Goal: Task Accomplishment & Management: Manage account settings

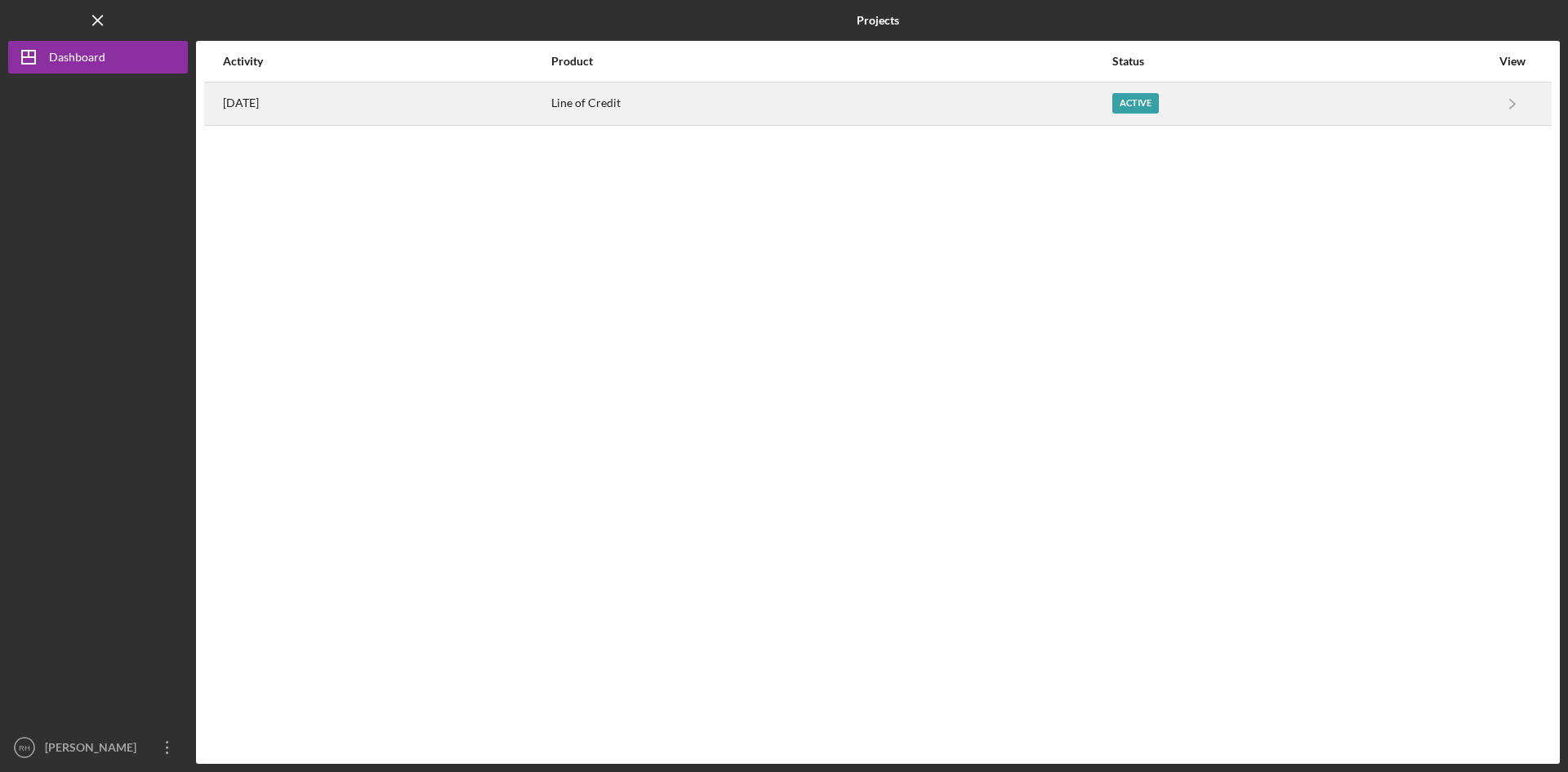
click at [1160, 84] on div "Active" at bounding box center [1301, 103] width 378 height 41
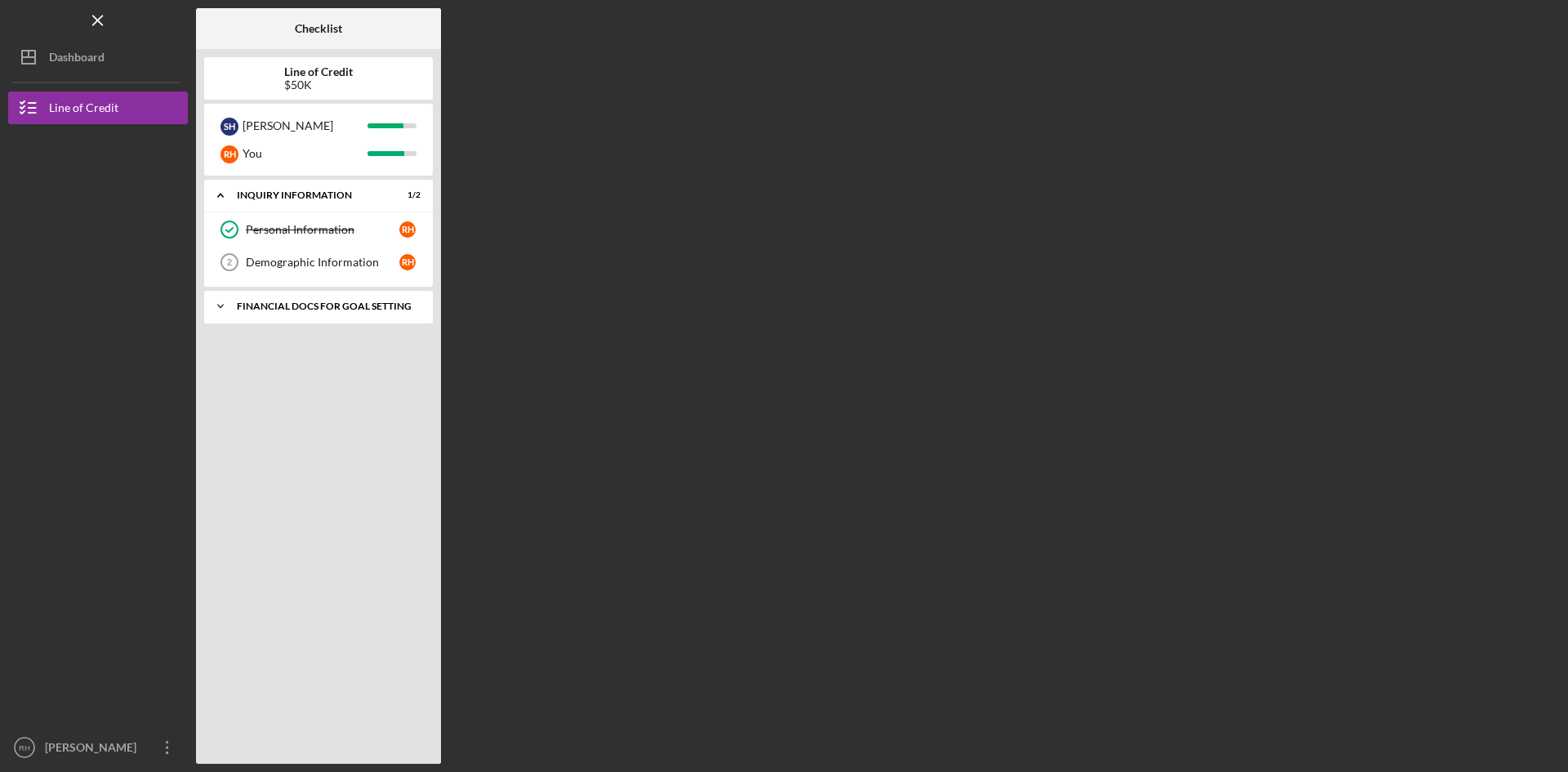
click at [305, 306] on div "Financial Docs for Goal Setting" at bounding box center [324, 306] width 175 height 10
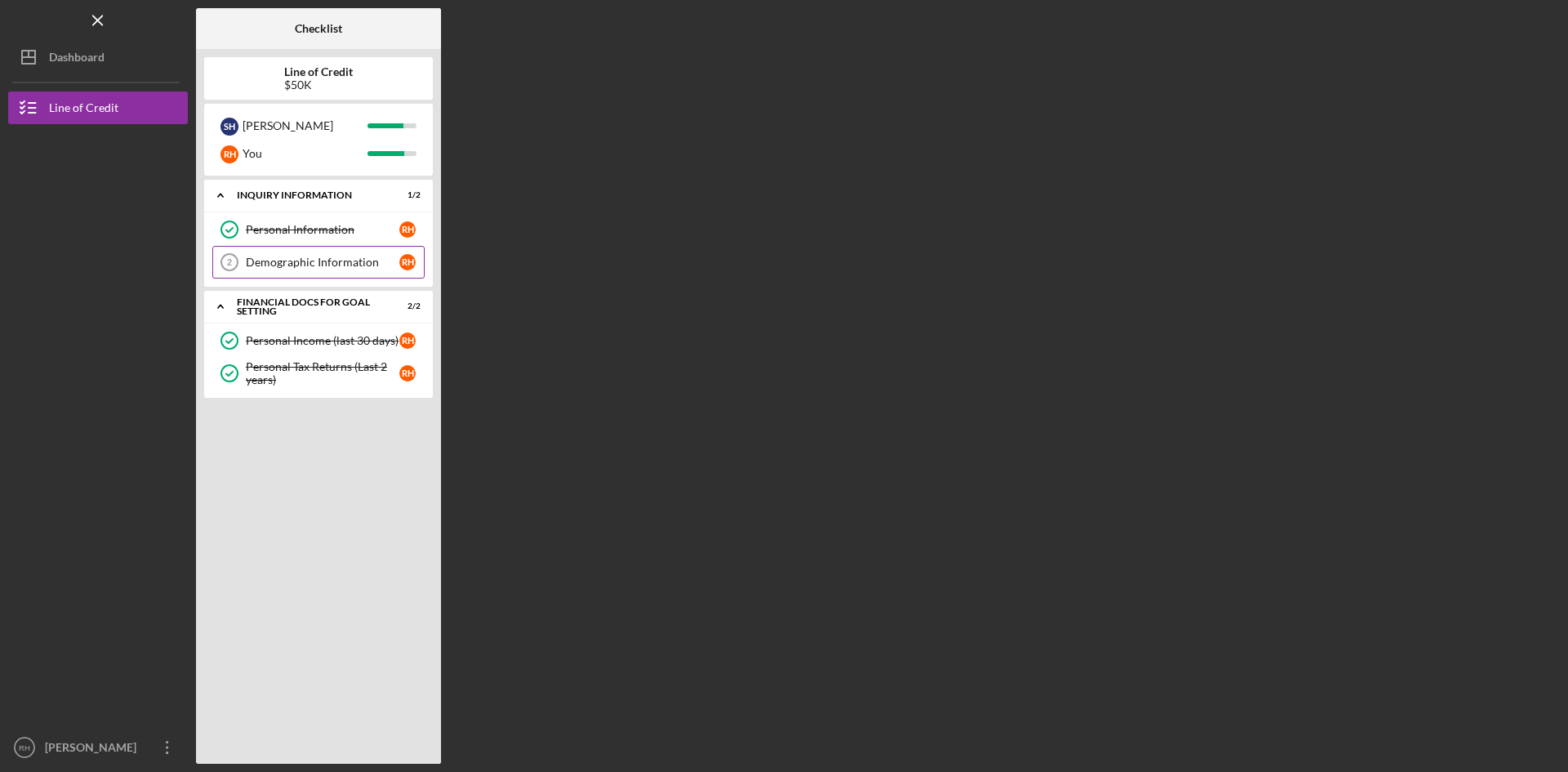
click at [346, 258] on div "Demographic Information" at bounding box center [323, 262] width 154 height 13
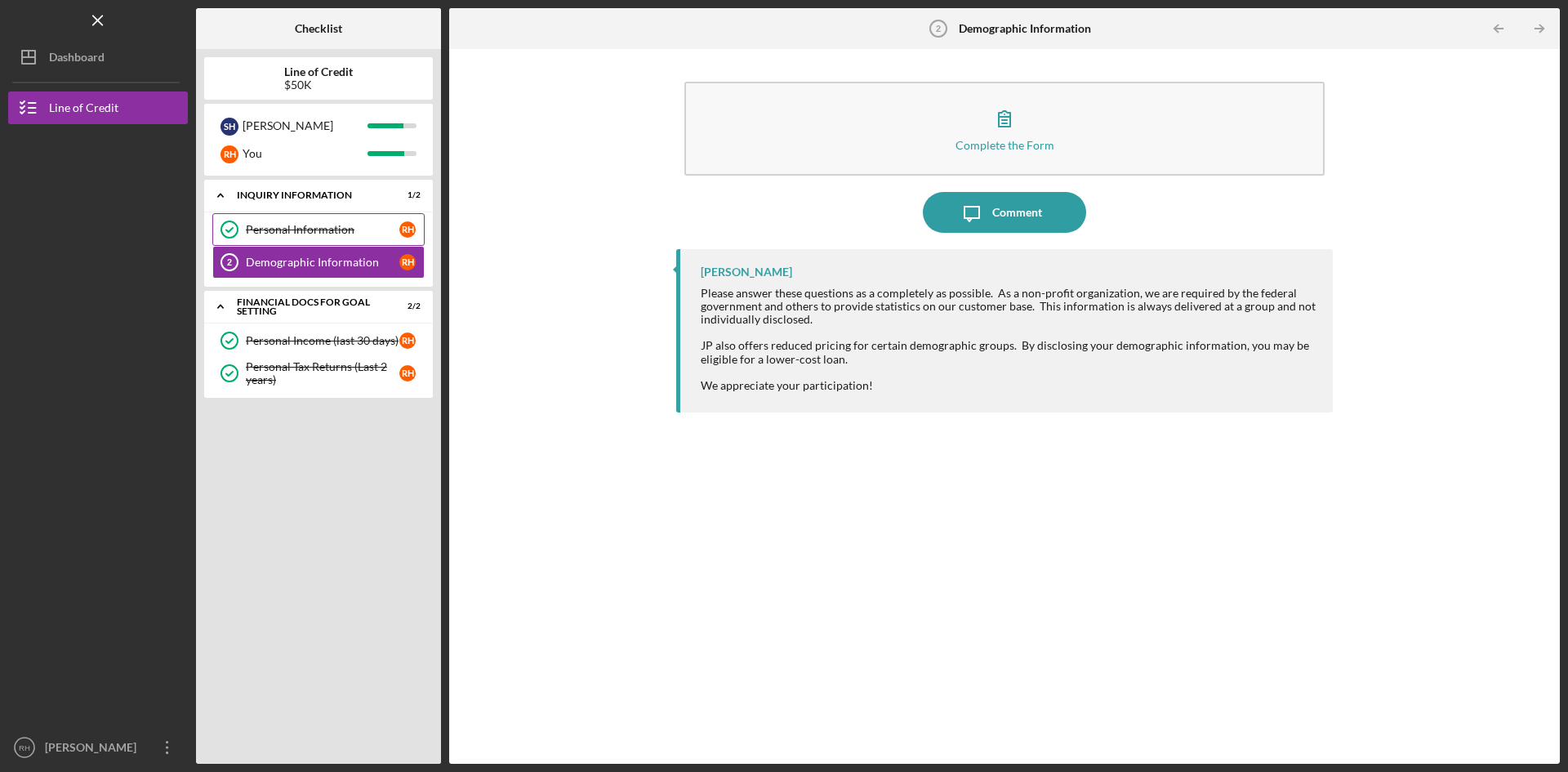
click at [348, 224] on div "Personal Information" at bounding box center [323, 229] width 154 height 13
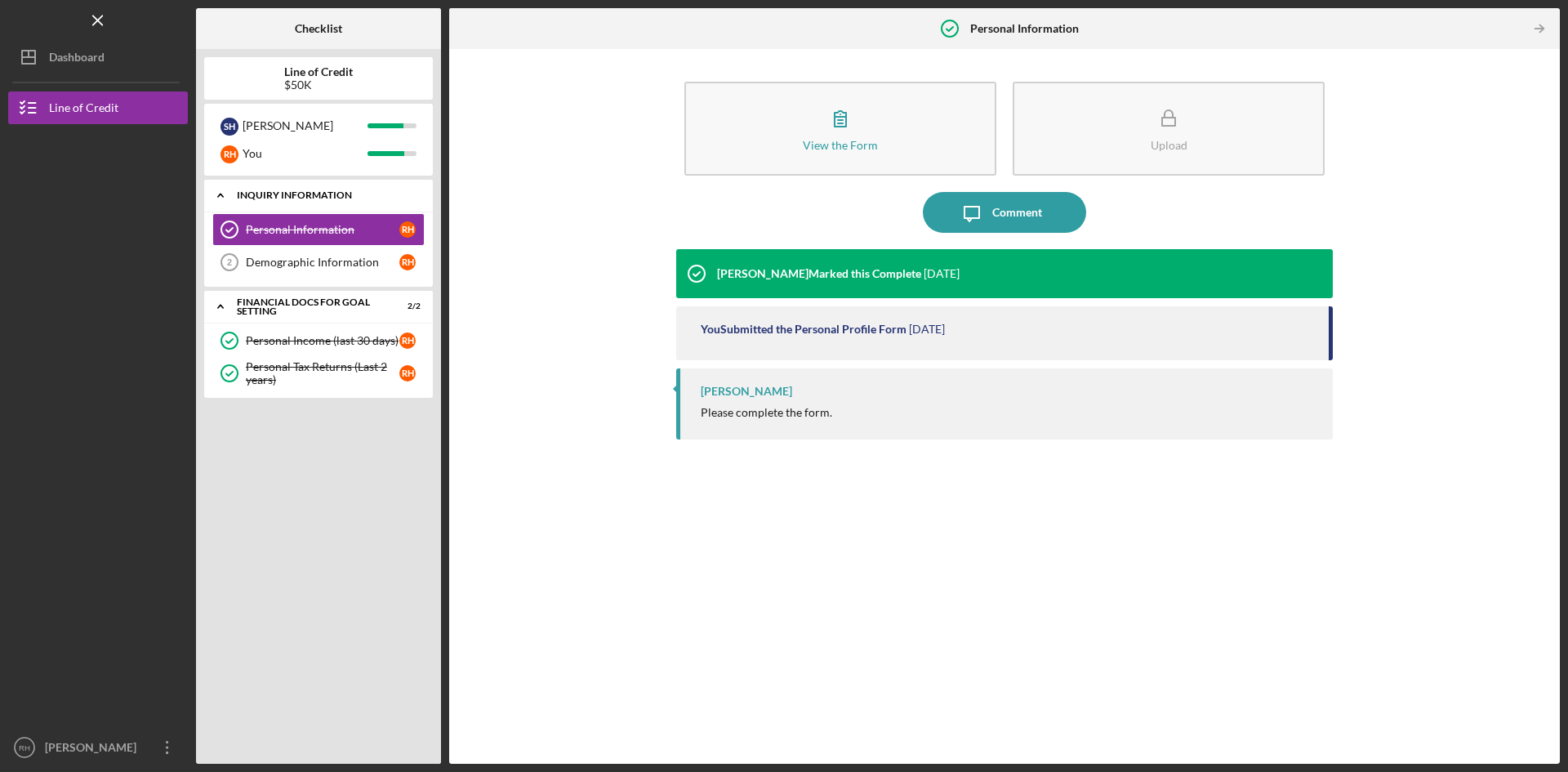
click at [326, 194] on div "INQUIRY INFORMATION" at bounding box center [324, 195] width 175 height 10
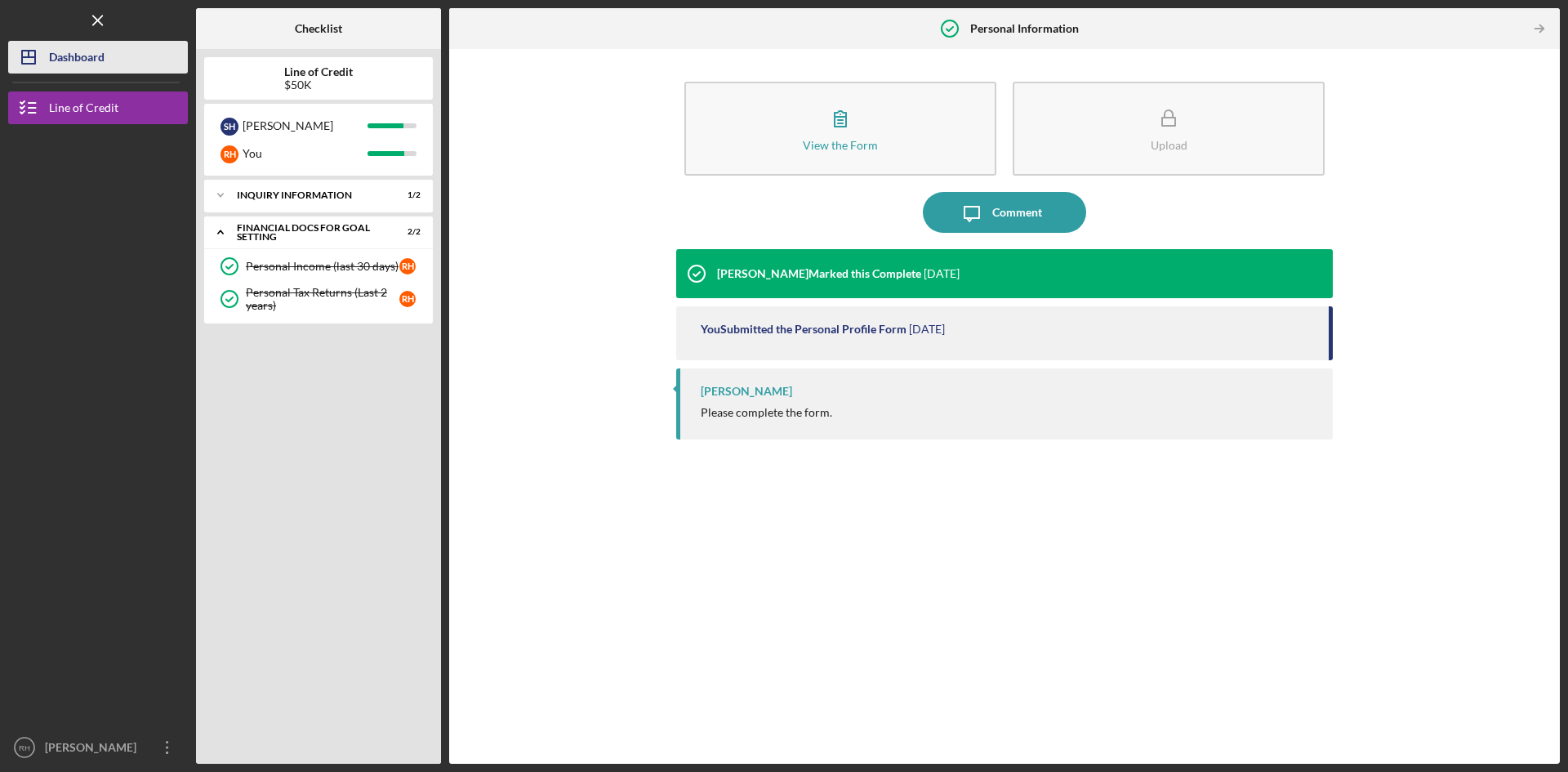
click at [89, 55] on div "Dashboard" at bounding box center [77, 59] width 56 height 37
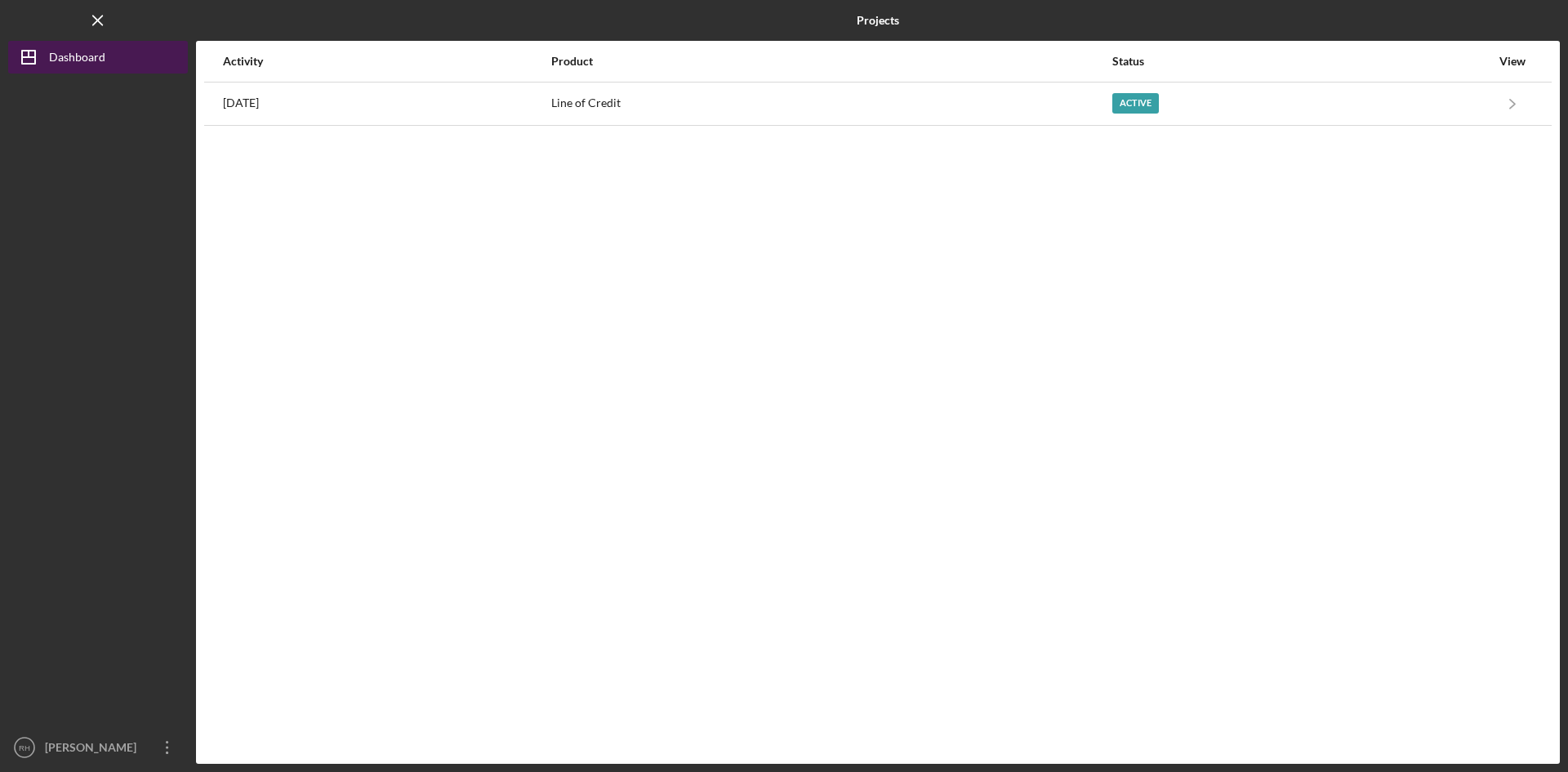
click at [37, 58] on icon "Icon/Dashboard" at bounding box center [28, 57] width 41 height 41
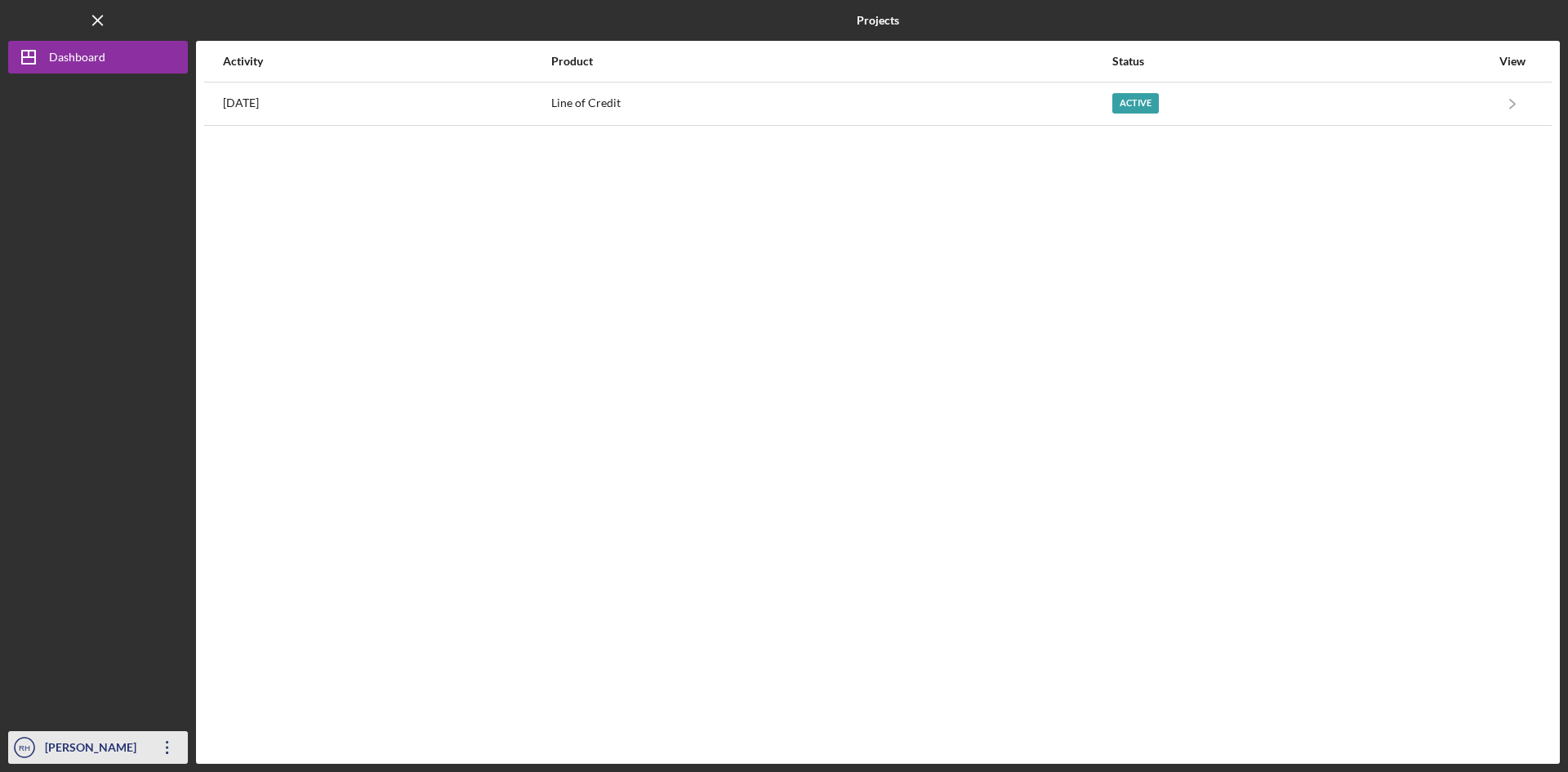
click at [88, 741] on div "[PERSON_NAME]" at bounding box center [94, 749] width 106 height 37
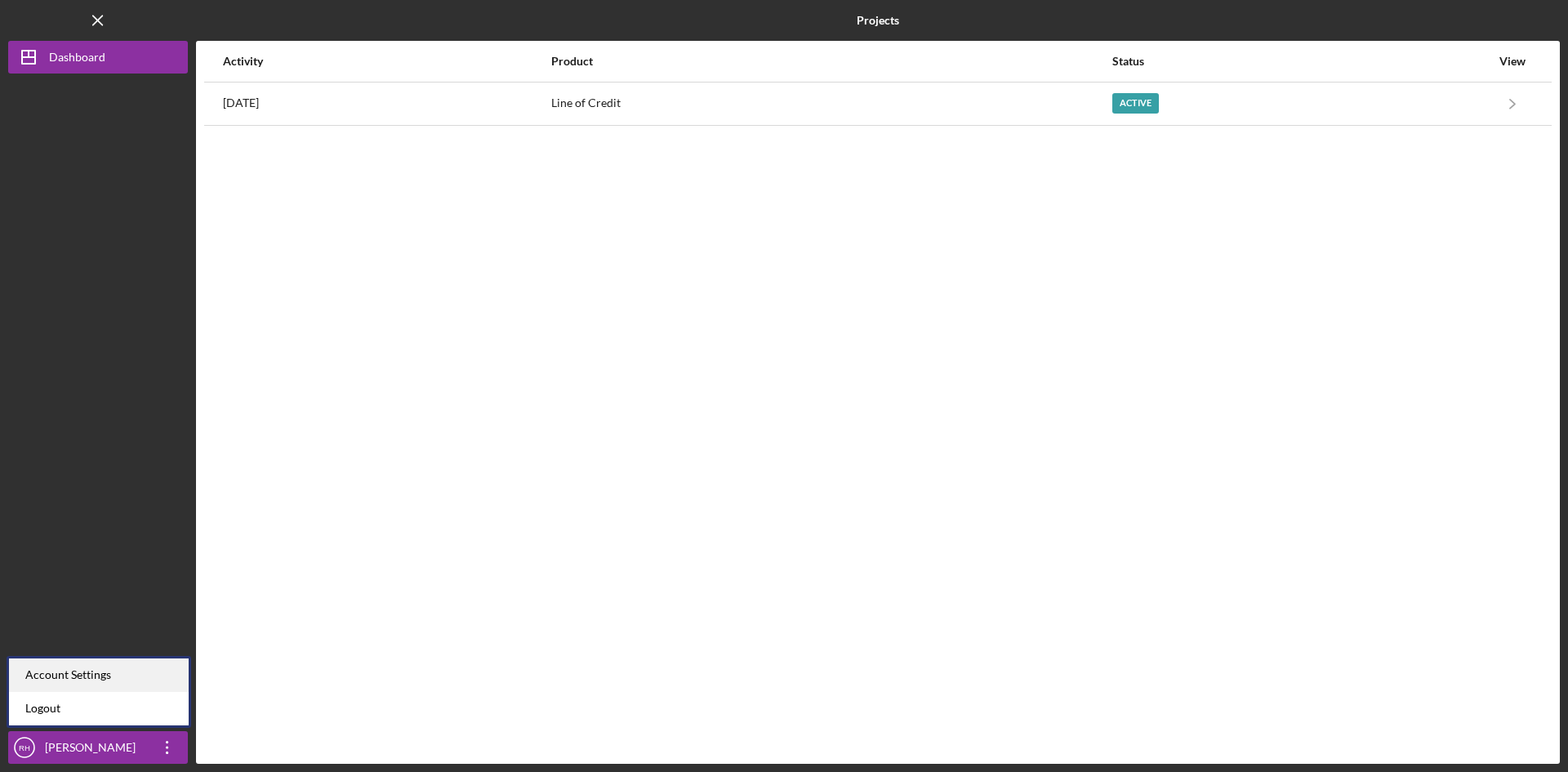
click at [85, 668] on div "Account Settings" at bounding box center [99, 674] width 180 height 34
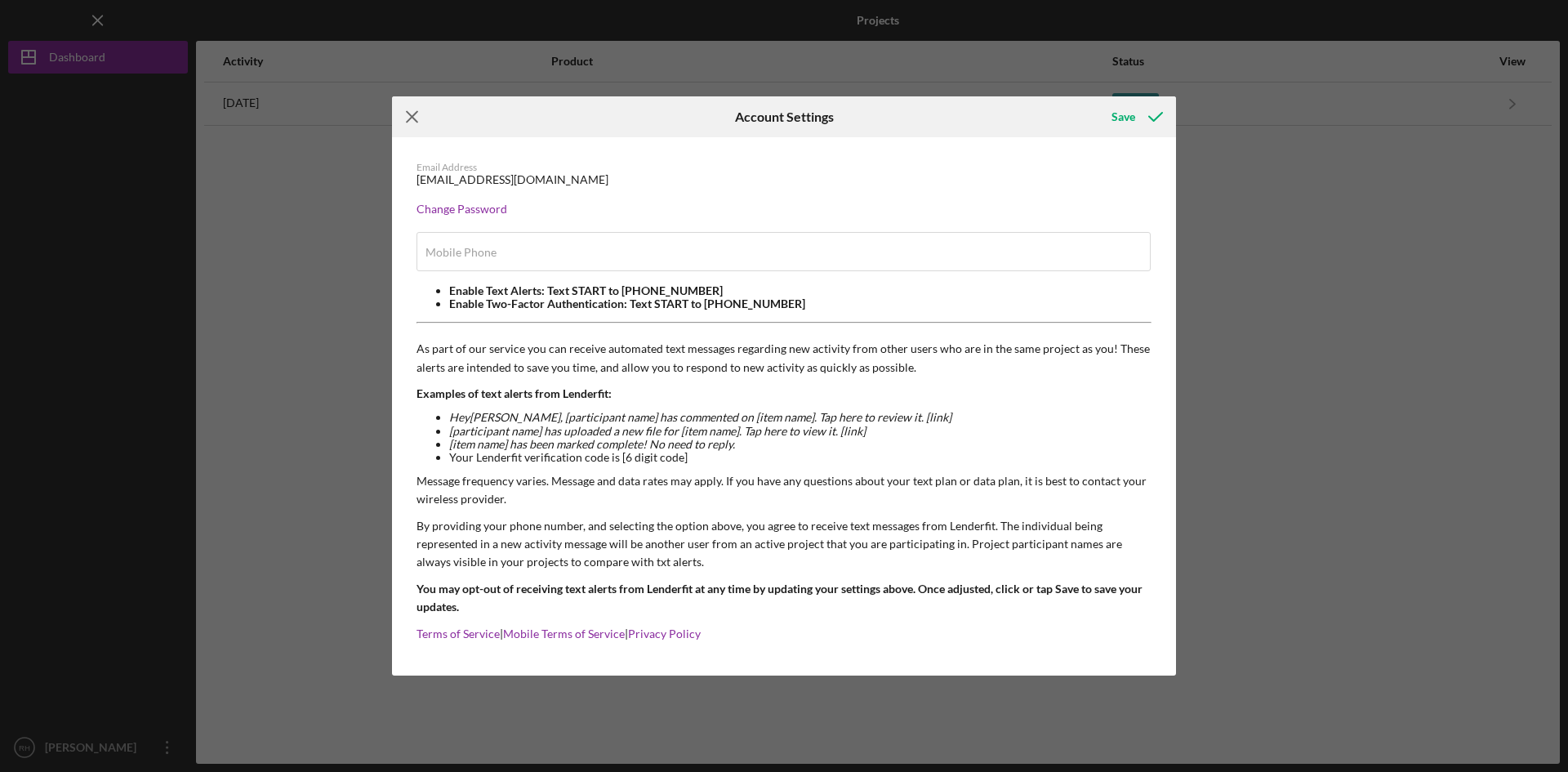
click at [408, 114] on icon "Icon/Menu Close" at bounding box center [412, 116] width 41 height 41
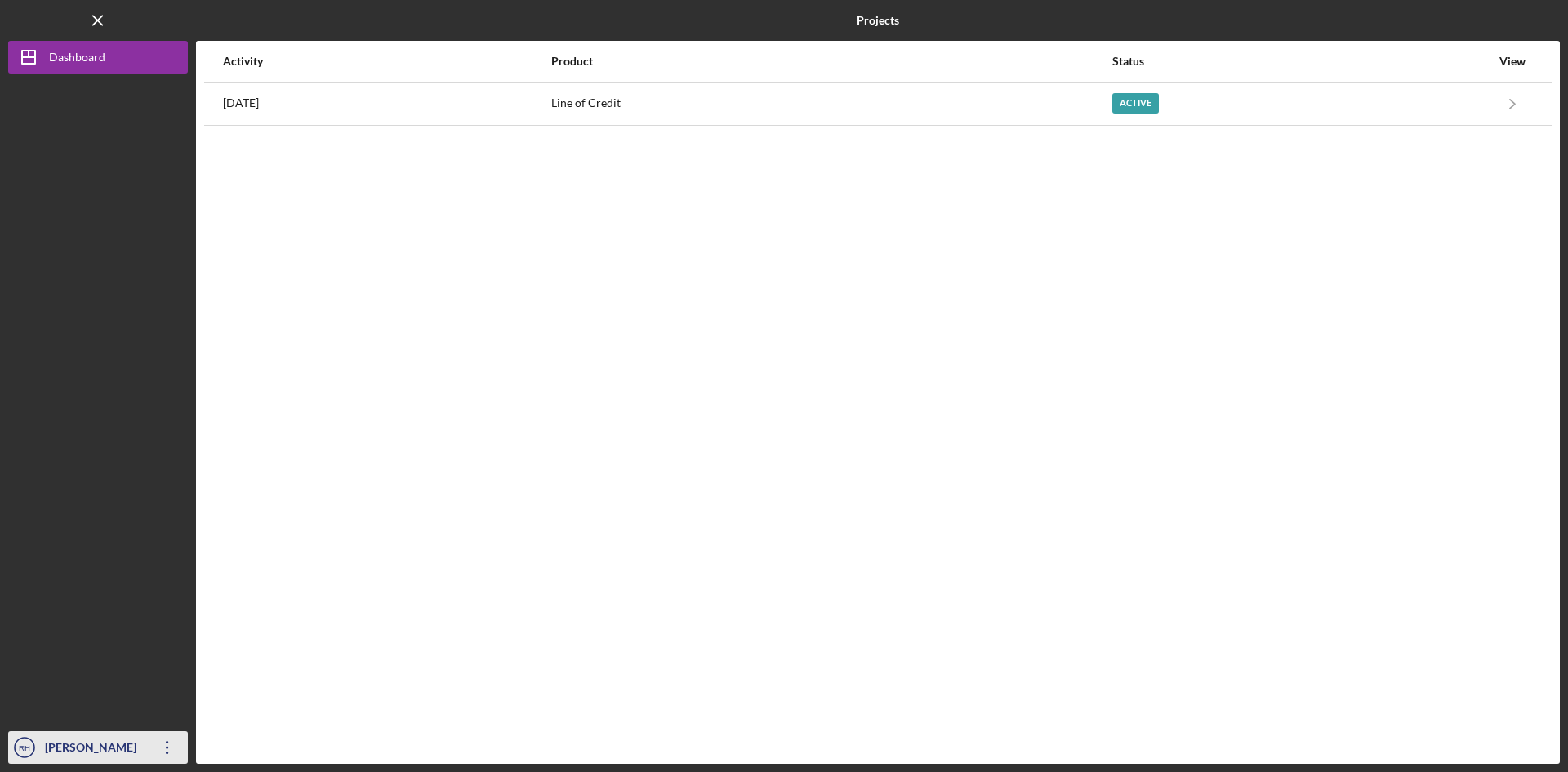
click at [109, 746] on div "[PERSON_NAME]" at bounding box center [94, 749] width 106 height 37
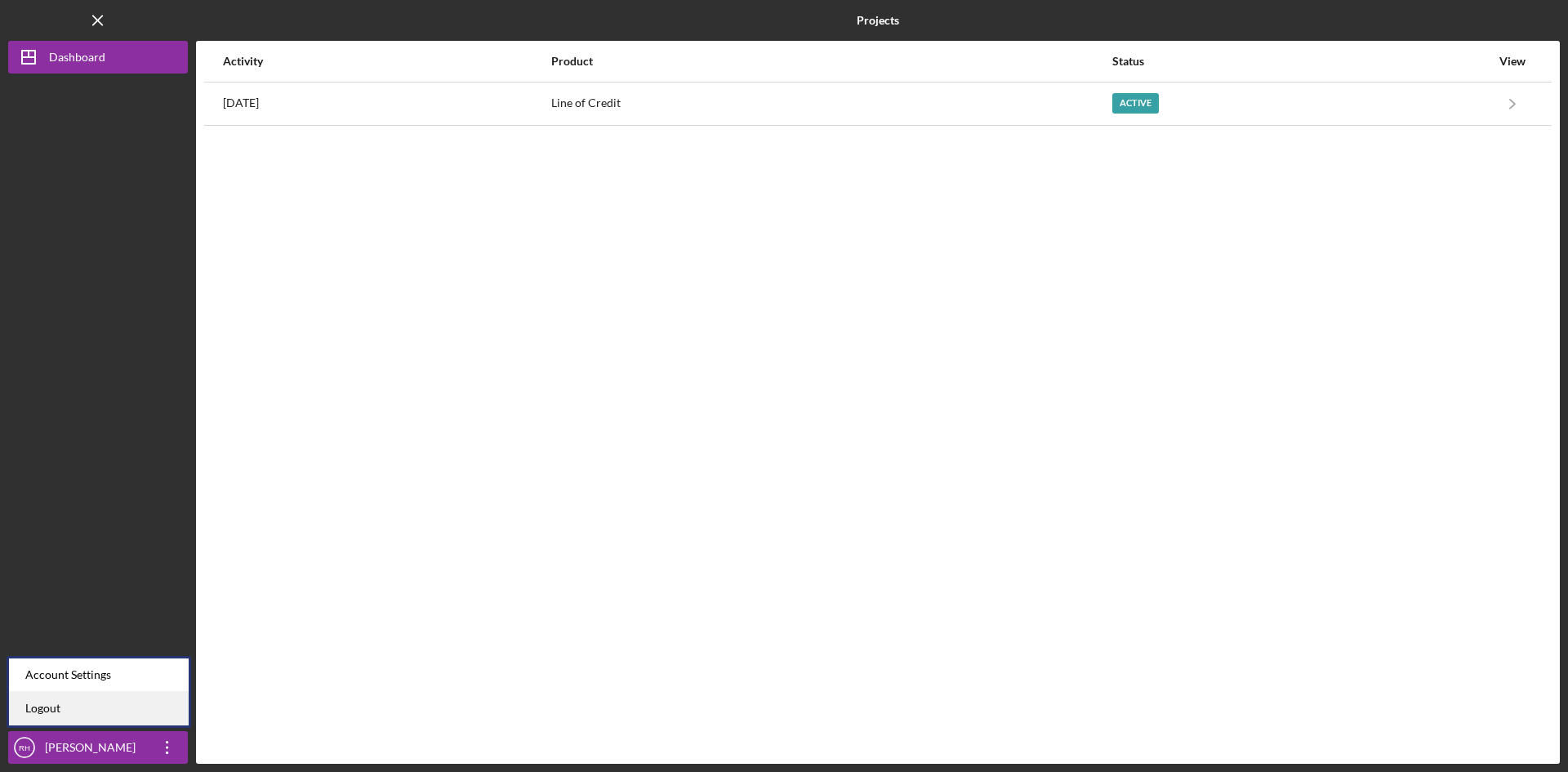
click at [64, 704] on link "Logout" at bounding box center [99, 708] width 180 height 34
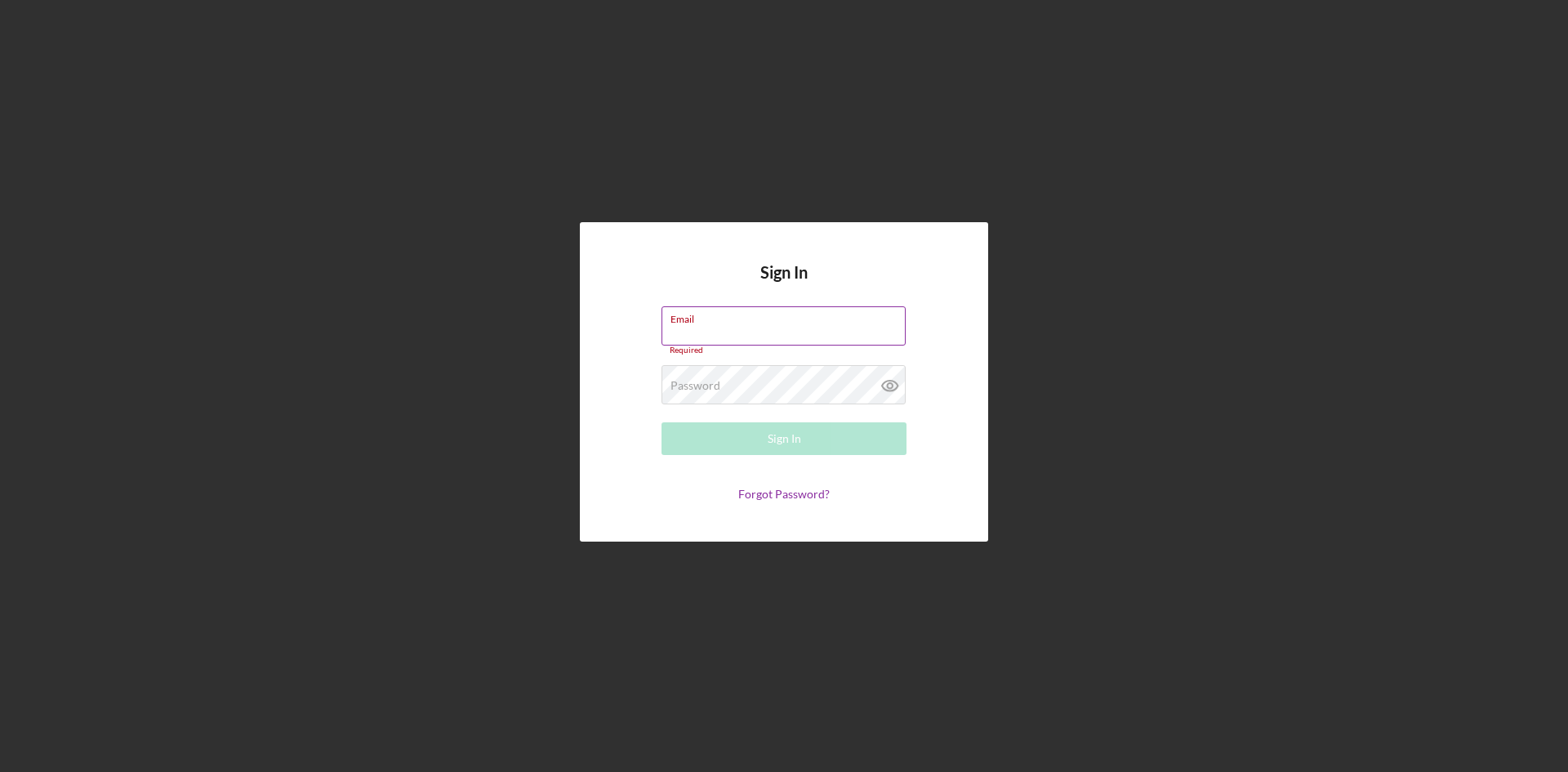
click at [739, 325] on div "Email Required" at bounding box center [784, 331] width 245 height 49
type input "[EMAIL_ADDRESS][DOMAIN_NAME]"
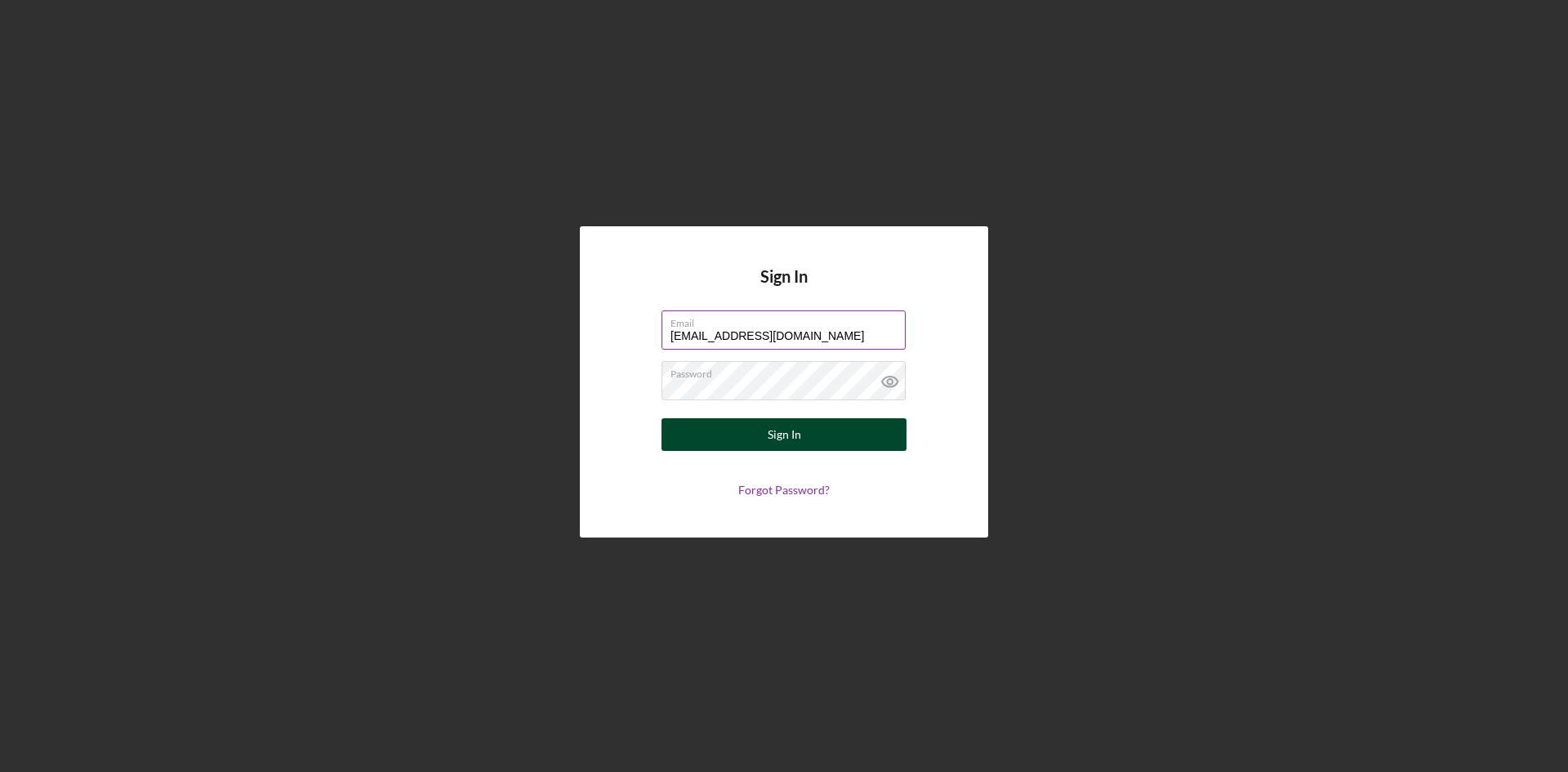
click at [772, 432] on div "Sign In" at bounding box center [784, 435] width 34 height 33
